Goal: Task Accomplishment & Management: Manage account settings

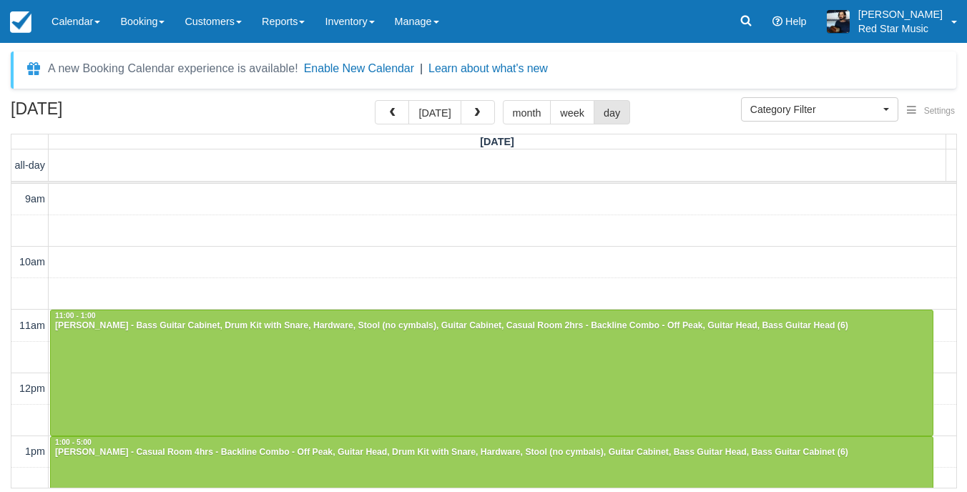
select select
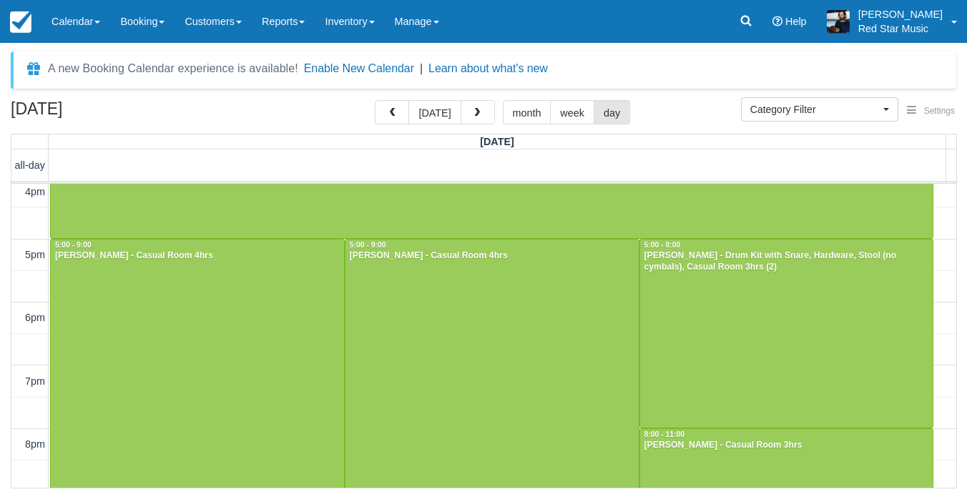
scroll to position [580, 0]
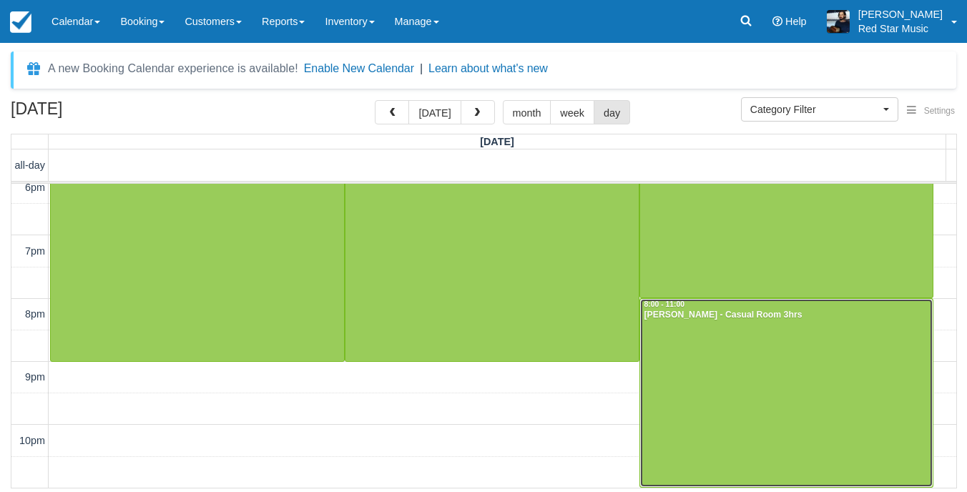
click at [792, 362] on div at bounding box center [786, 393] width 293 height 188
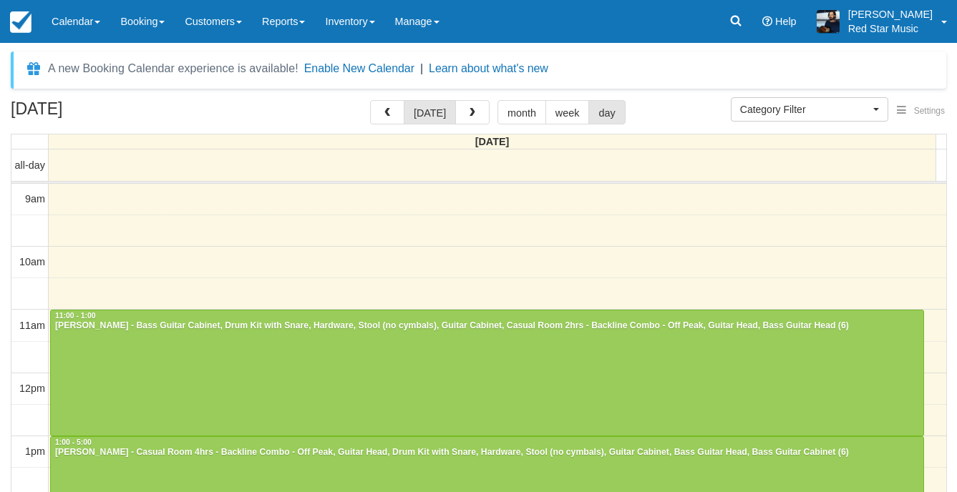
select select
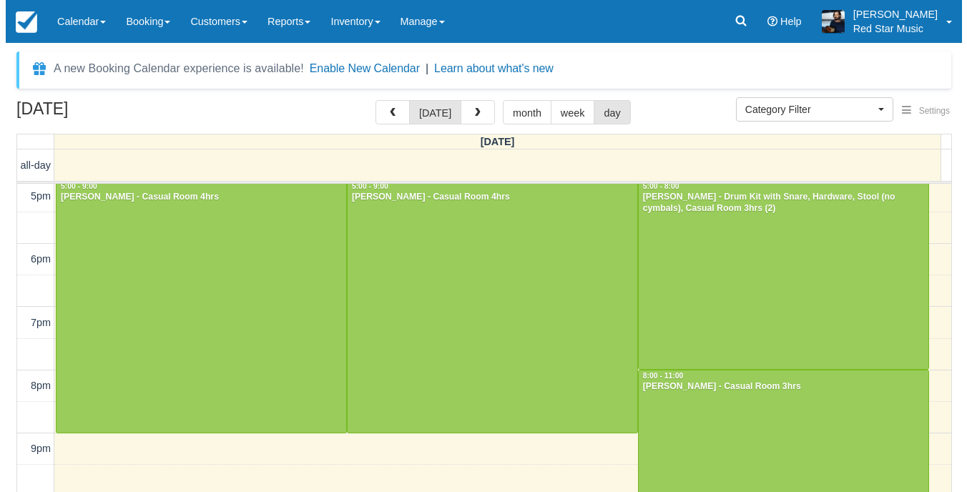
scroll to position [534, 0]
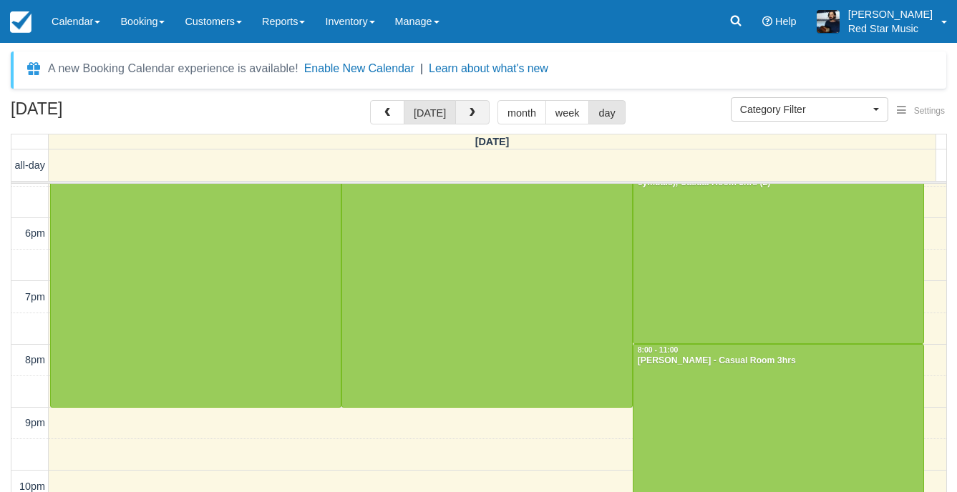
click at [459, 105] on button "button" at bounding box center [472, 112] width 34 height 24
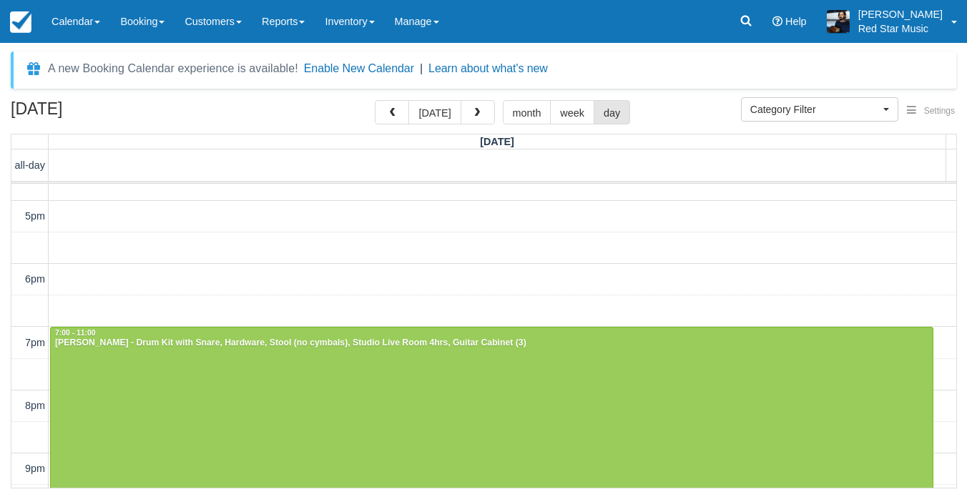
scroll to position [580, 0]
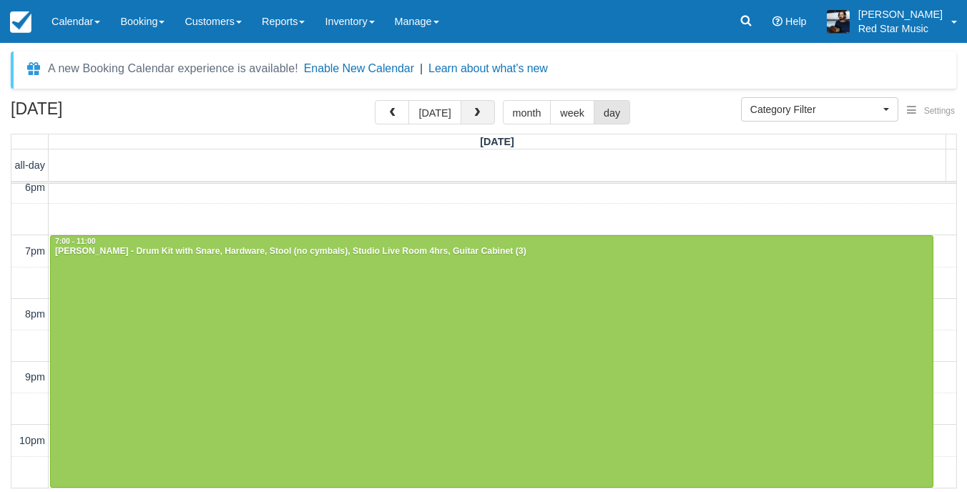
click at [486, 112] on button "button" at bounding box center [478, 112] width 34 height 24
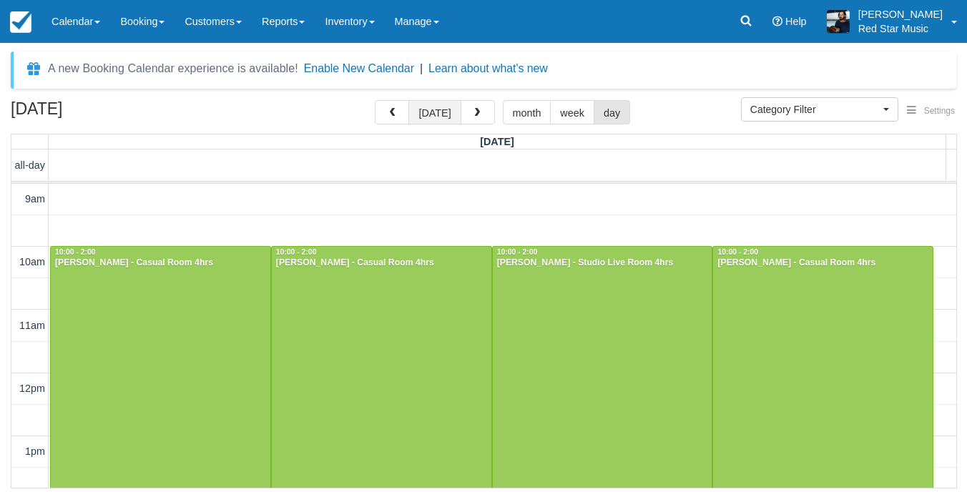
click at [427, 111] on button "[DATE]" at bounding box center [435, 112] width 52 height 24
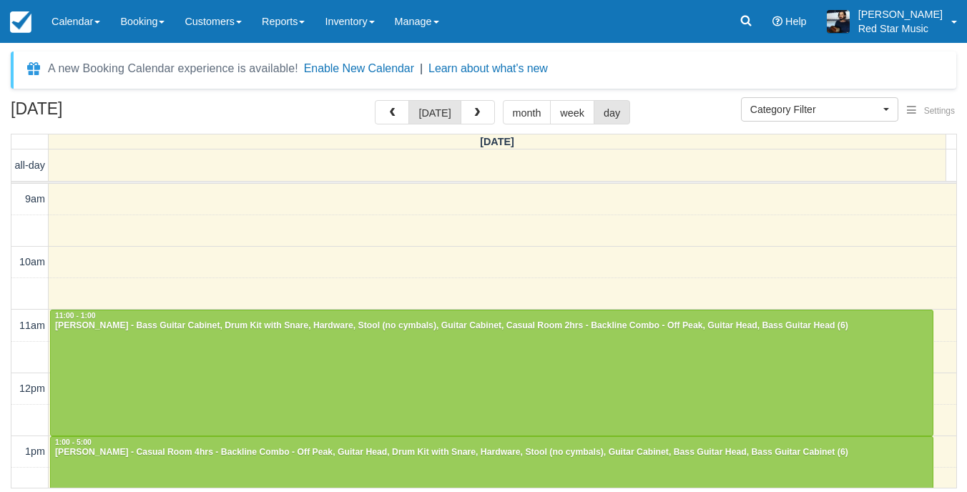
scroll to position [517, 0]
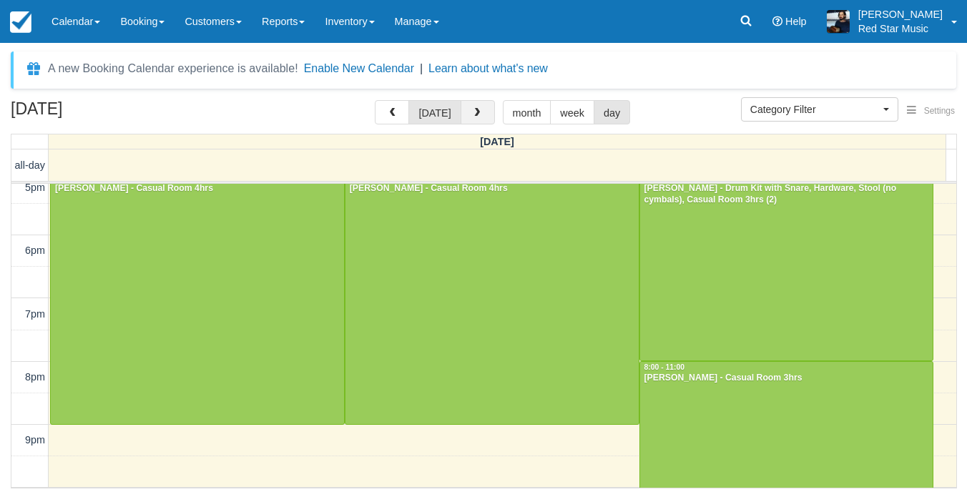
click at [487, 112] on button "button" at bounding box center [478, 112] width 34 height 24
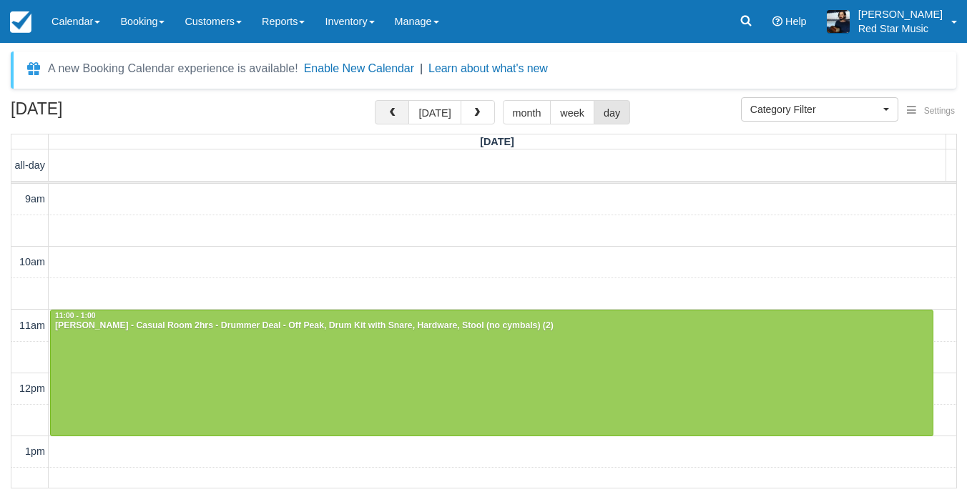
click at [397, 109] on span "button" at bounding box center [392, 113] width 10 height 10
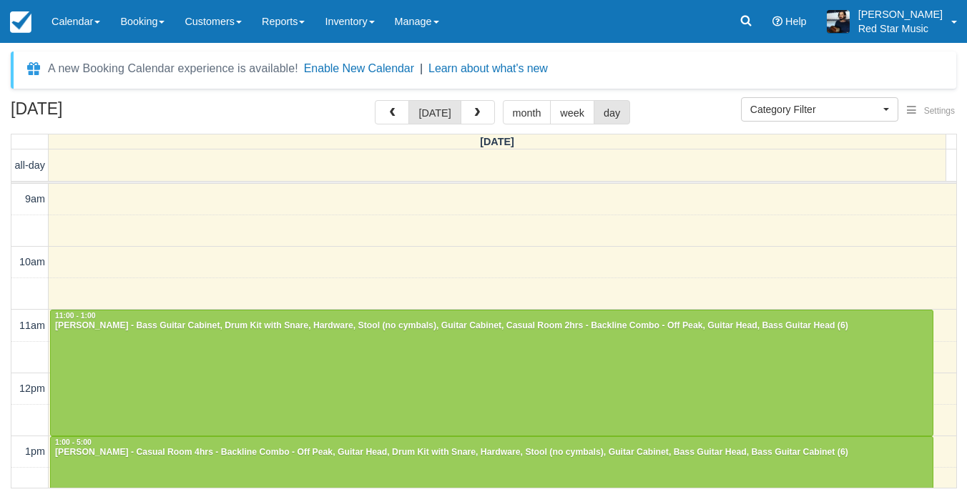
scroll to position [580, 0]
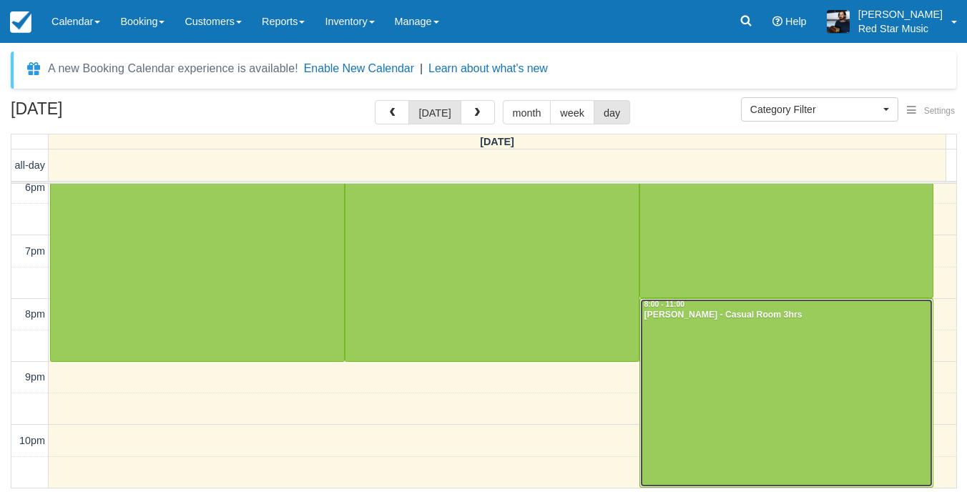
click at [705, 323] on div at bounding box center [786, 393] width 293 height 188
